Goal: Information Seeking & Learning: Learn about a topic

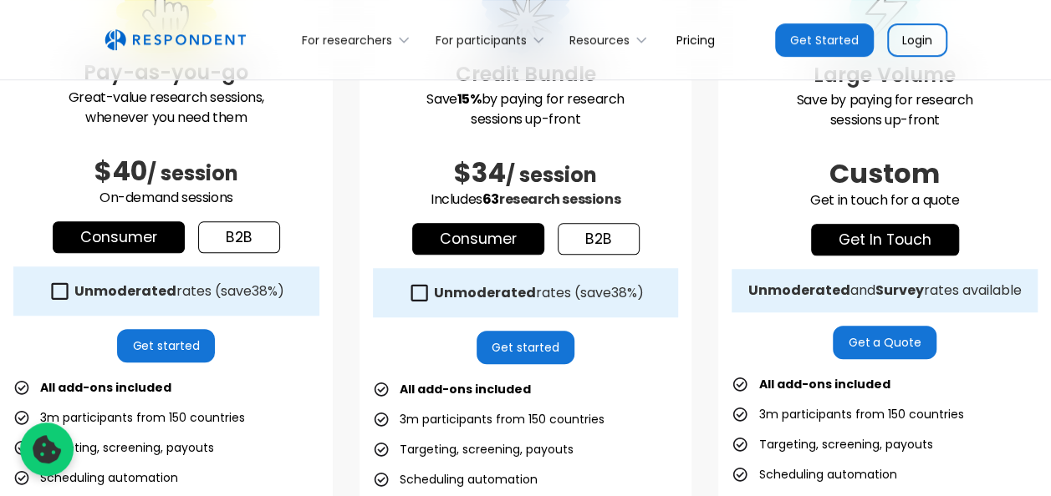
scroll to position [590, 0]
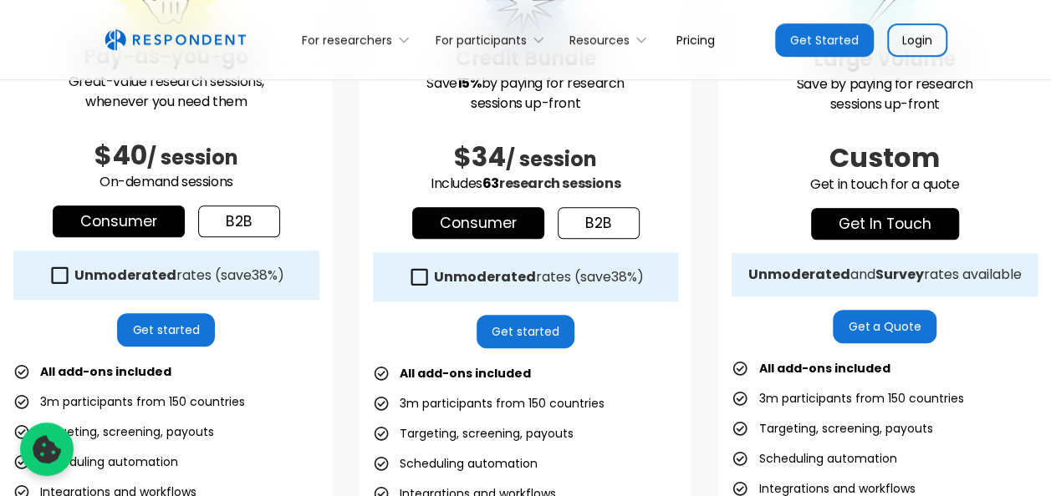
click at [239, 221] on link "b2b" at bounding box center [239, 222] width 82 height 32
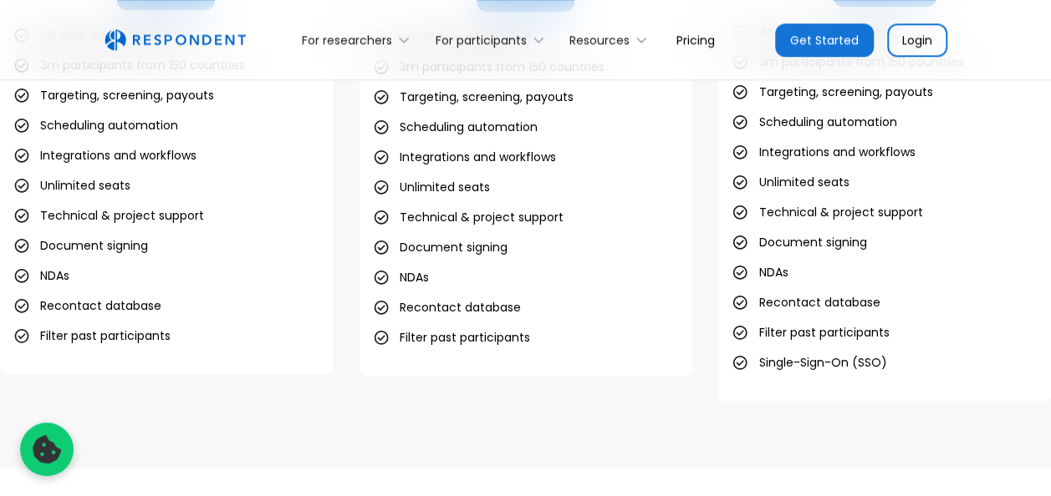
scroll to position [928, 0]
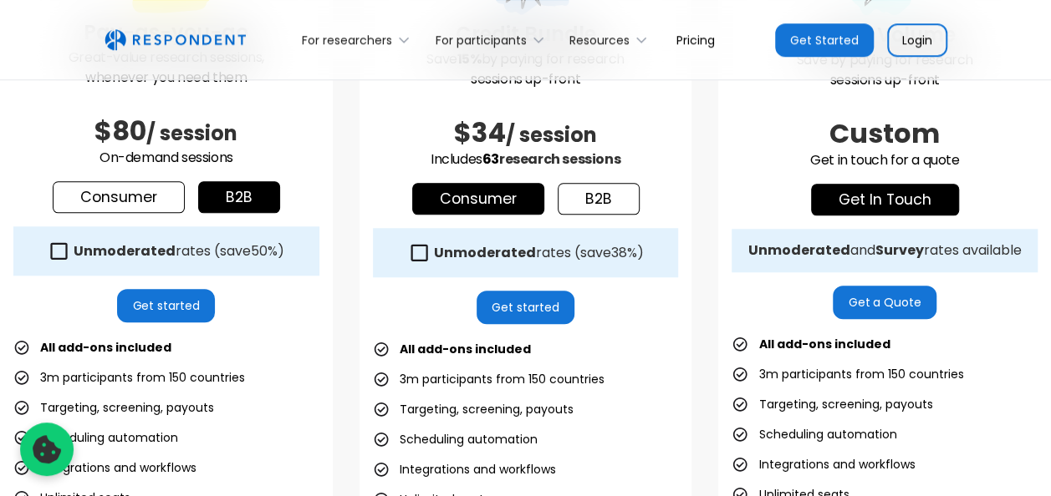
scroll to position [620, 0]
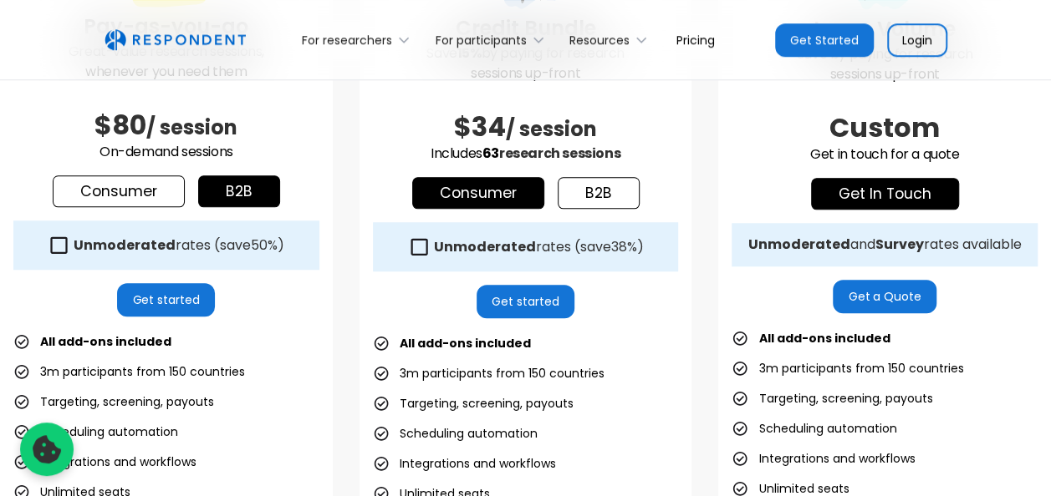
click at [594, 205] on link "b2b" at bounding box center [598, 193] width 82 height 32
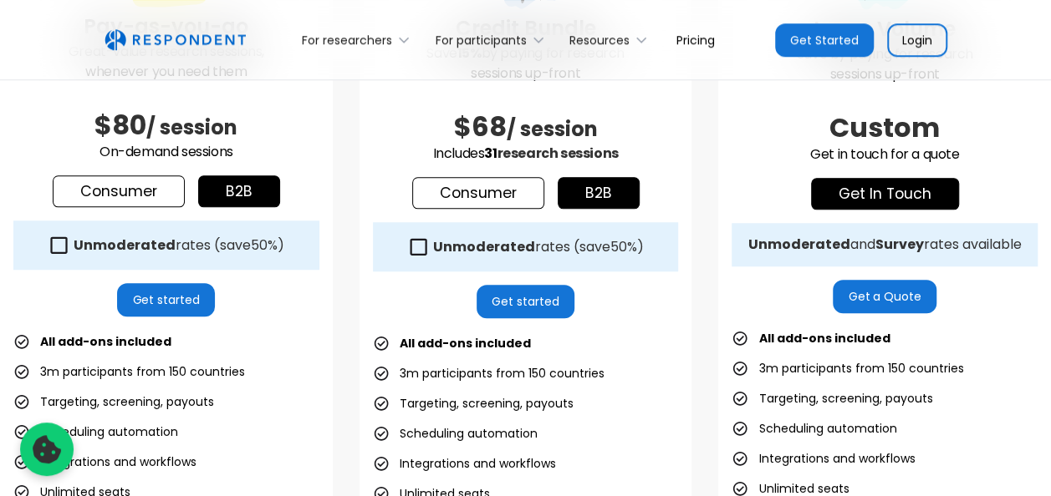
click at [528, 302] on link "Get started" at bounding box center [525, 301] width 98 height 33
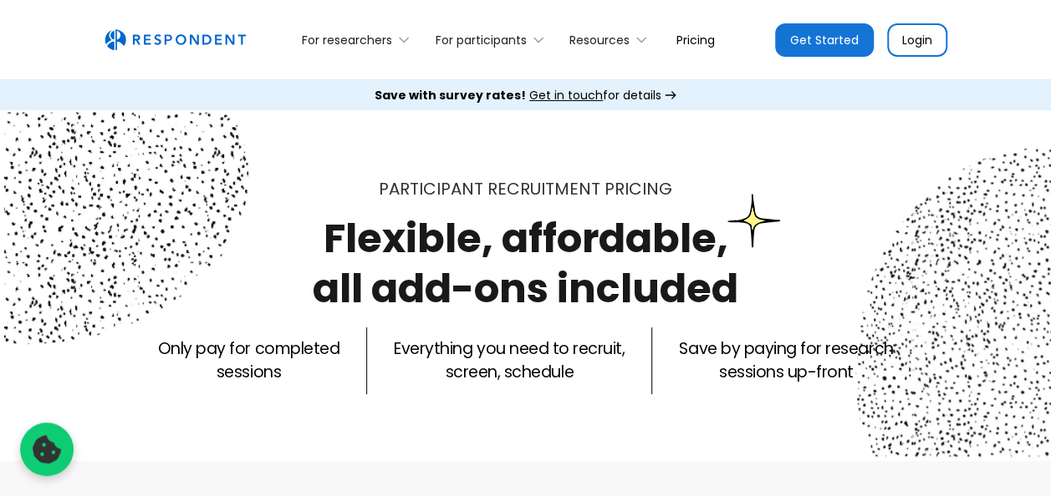
click at [289, 74] on div "For researchers Product Recruit Participants Respondent API Integrations Resear…" at bounding box center [525, 40] width 1051 height 80
click at [685, 35] on link "Pricing" at bounding box center [695, 39] width 65 height 39
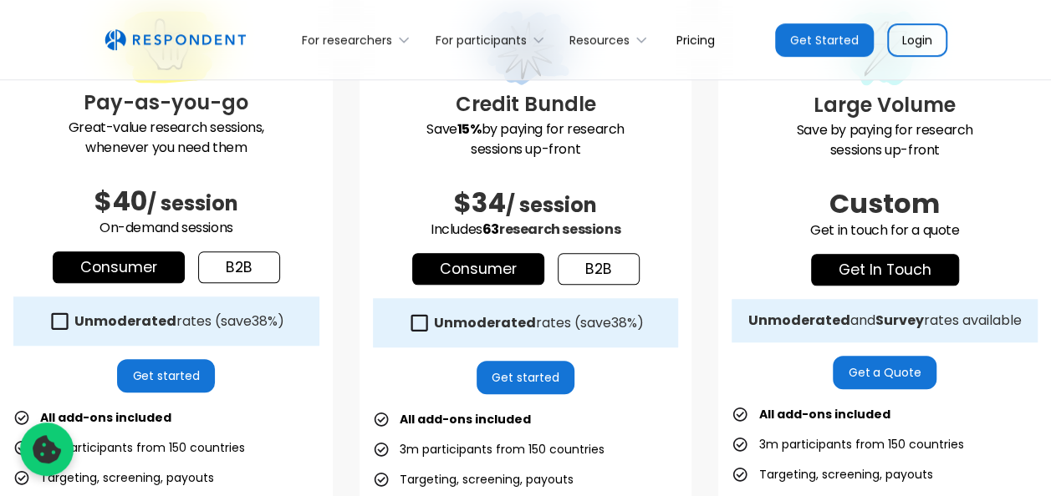
scroll to position [545, 0]
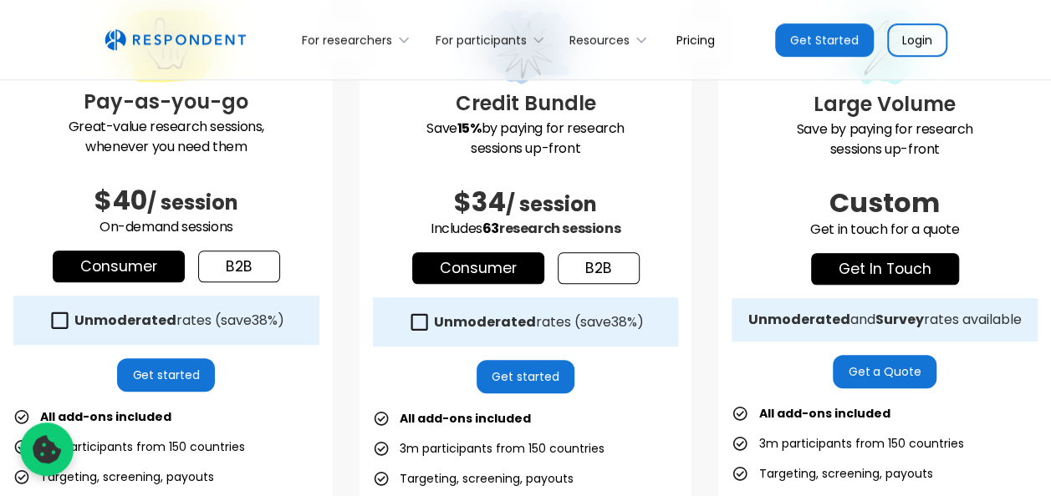
click at [906, 48] on link "Login" at bounding box center [917, 39] width 60 height 33
